Goal: Check status: Check status

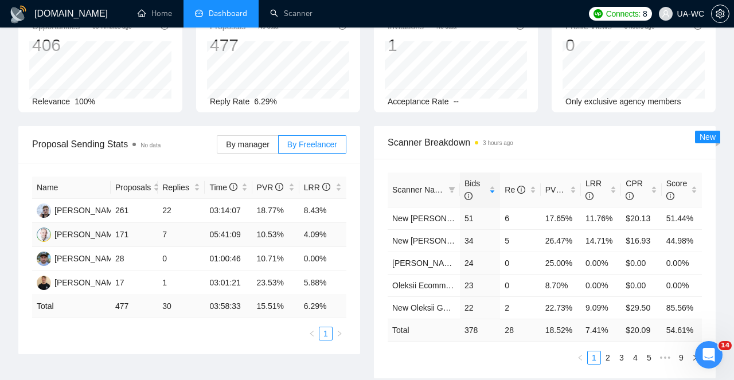
scroll to position [70, 0]
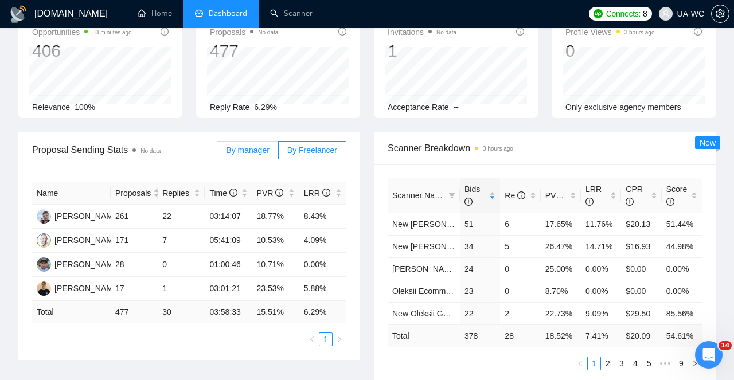
click at [242, 153] on span "By manager" at bounding box center [247, 150] width 43 height 9
click at [217, 153] on input "By manager" at bounding box center [217, 153] width 0 height 0
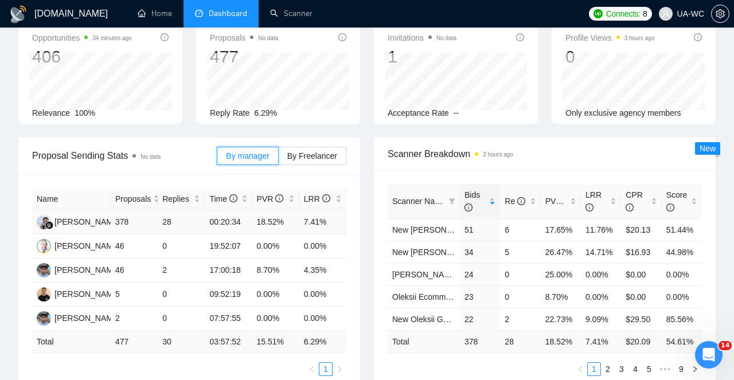
scroll to position [0, 0]
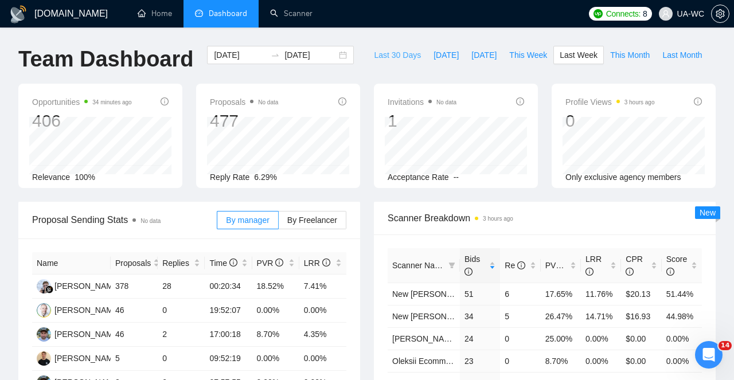
click at [392, 56] on span "Last 30 Days" at bounding box center [397, 55] width 47 height 13
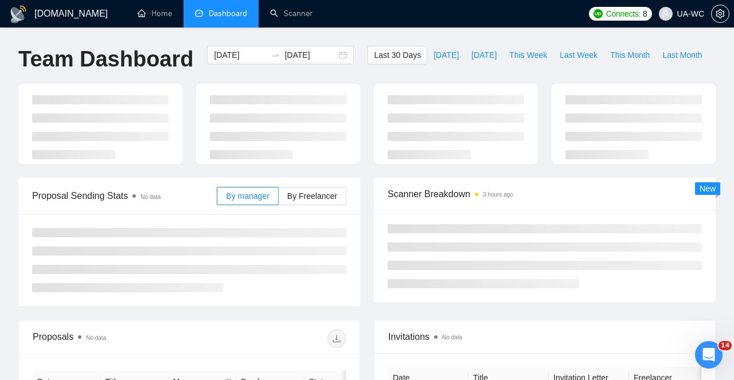
type input "[DATE]"
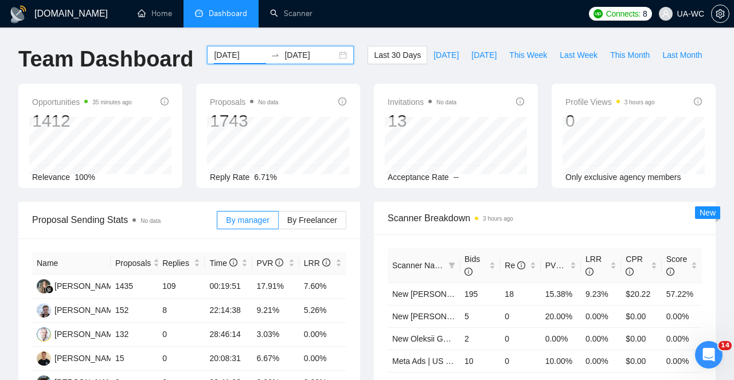
click at [235, 56] on input "[DATE]" at bounding box center [240, 55] width 52 height 13
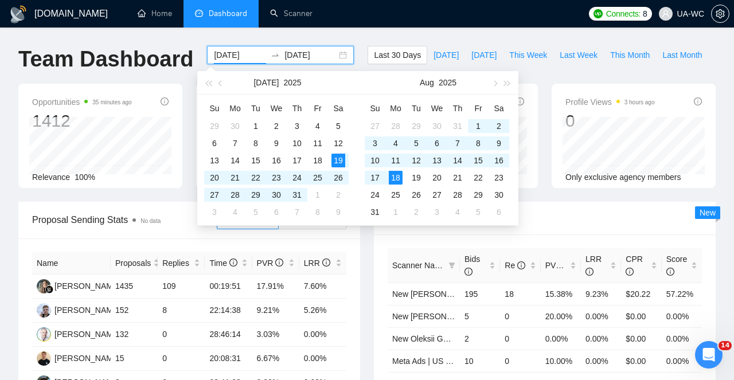
click at [238, 55] on input "[DATE]" at bounding box center [240, 55] width 52 height 13
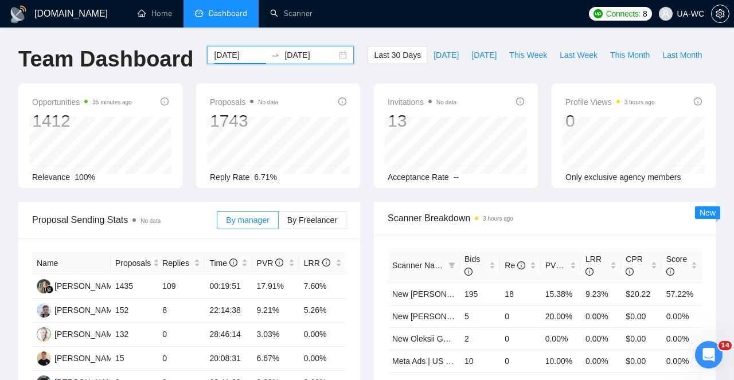
click at [248, 58] on input "[DATE]" at bounding box center [240, 55] width 52 height 13
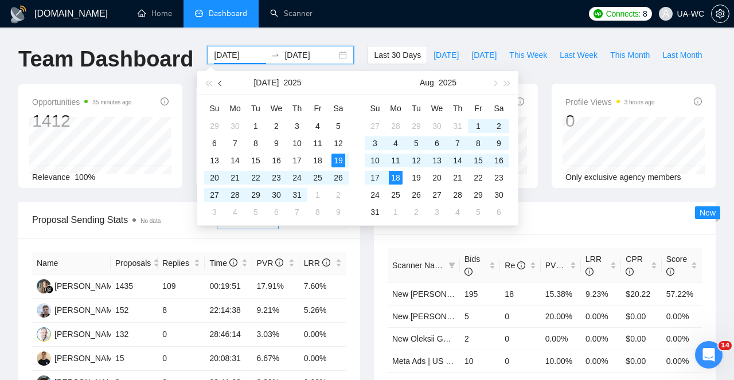
click at [223, 83] on span "button" at bounding box center [222, 83] width 6 height 6
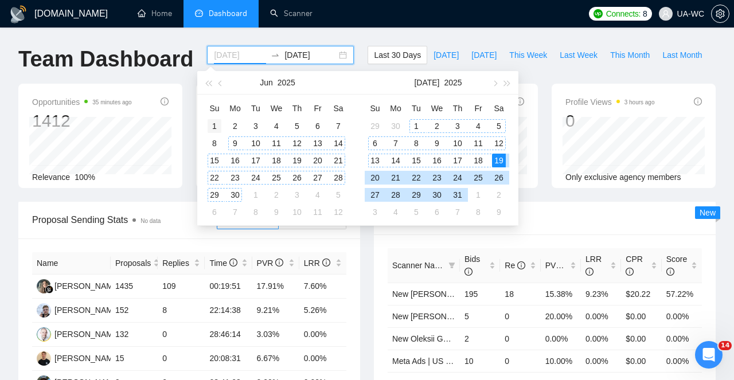
type input "[DATE]"
click at [213, 123] on div "1" at bounding box center [215, 126] width 14 height 14
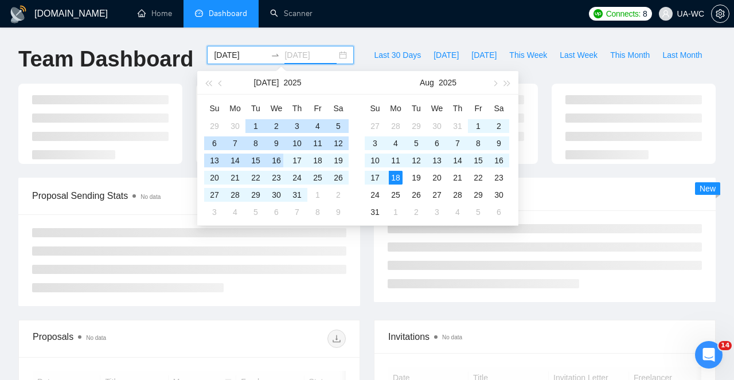
type input "[DATE]"
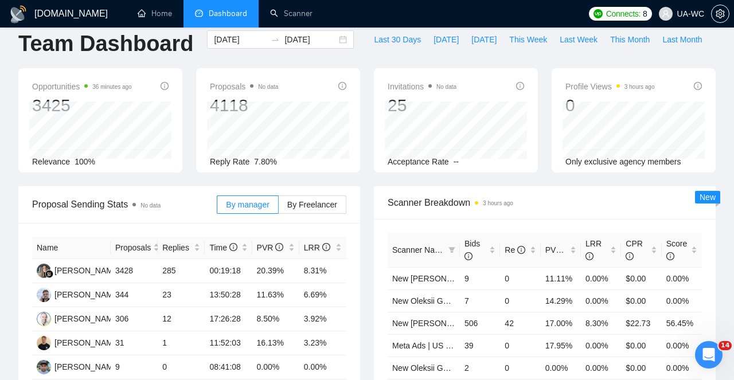
scroll to position [14, 0]
